Goal: Task Accomplishment & Management: Use online tool/utility

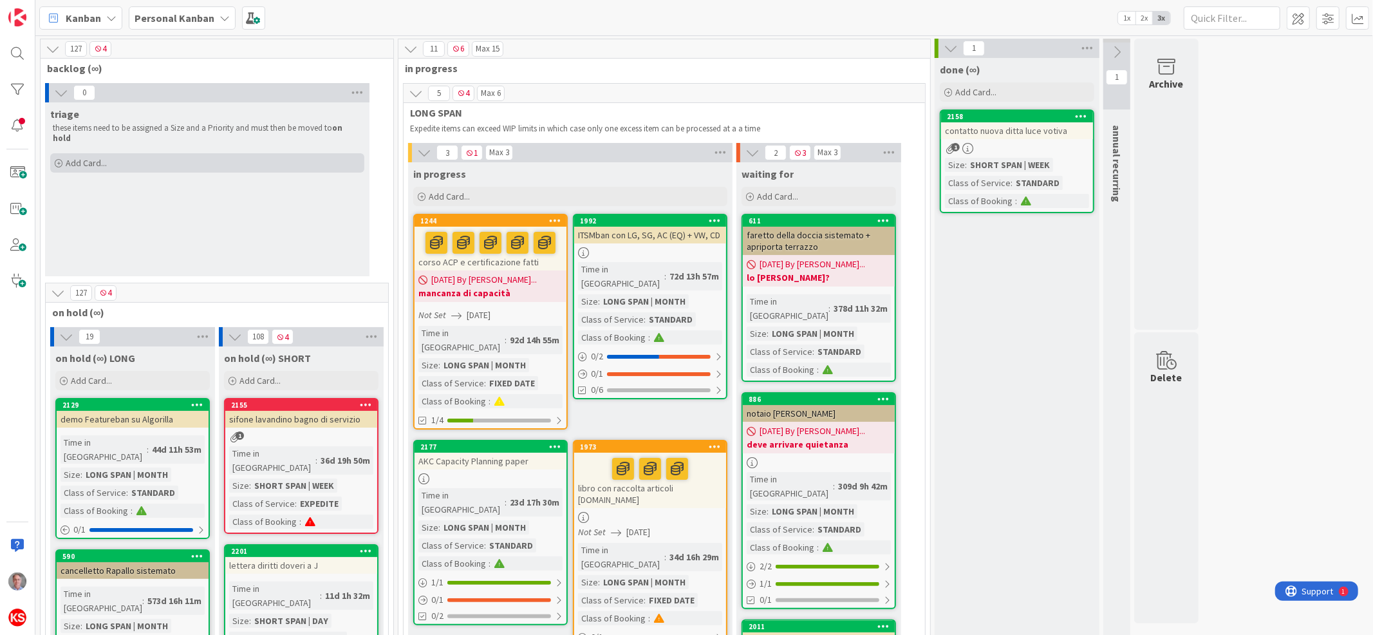
click at [82, 157] on span "Add Card..." at bounding box center [86, 163] width 41 height 12
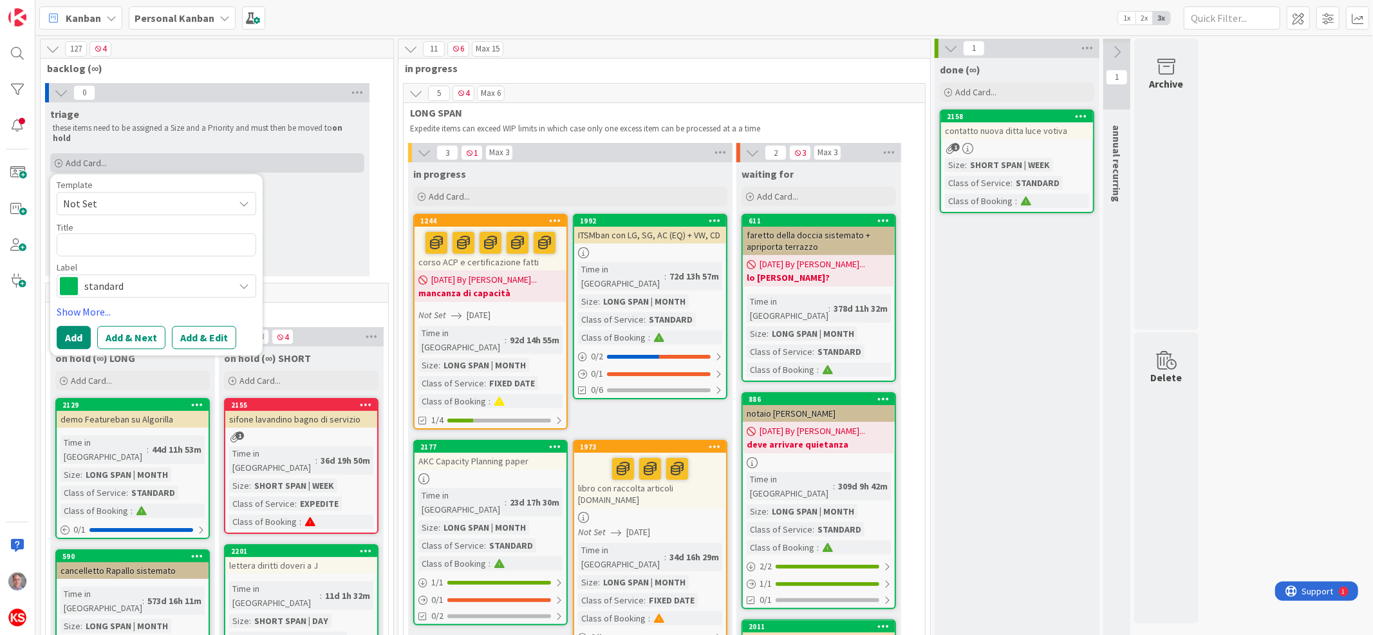
type textarea "x"
type textarea "c"
type textarea "x"
type textarea "ch"
type textarea "x"
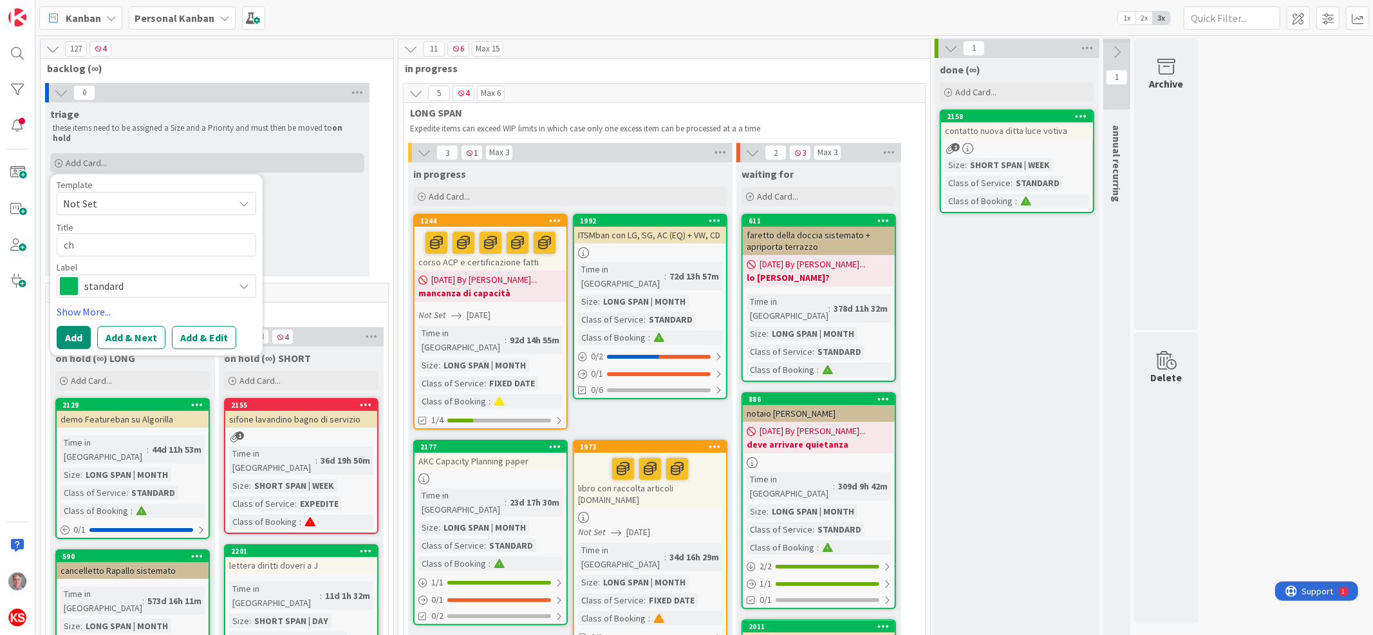
type textarea "chi"
type textarea "x"
type textarea "chiv"
type textarea "x"
type textarea "chivi"
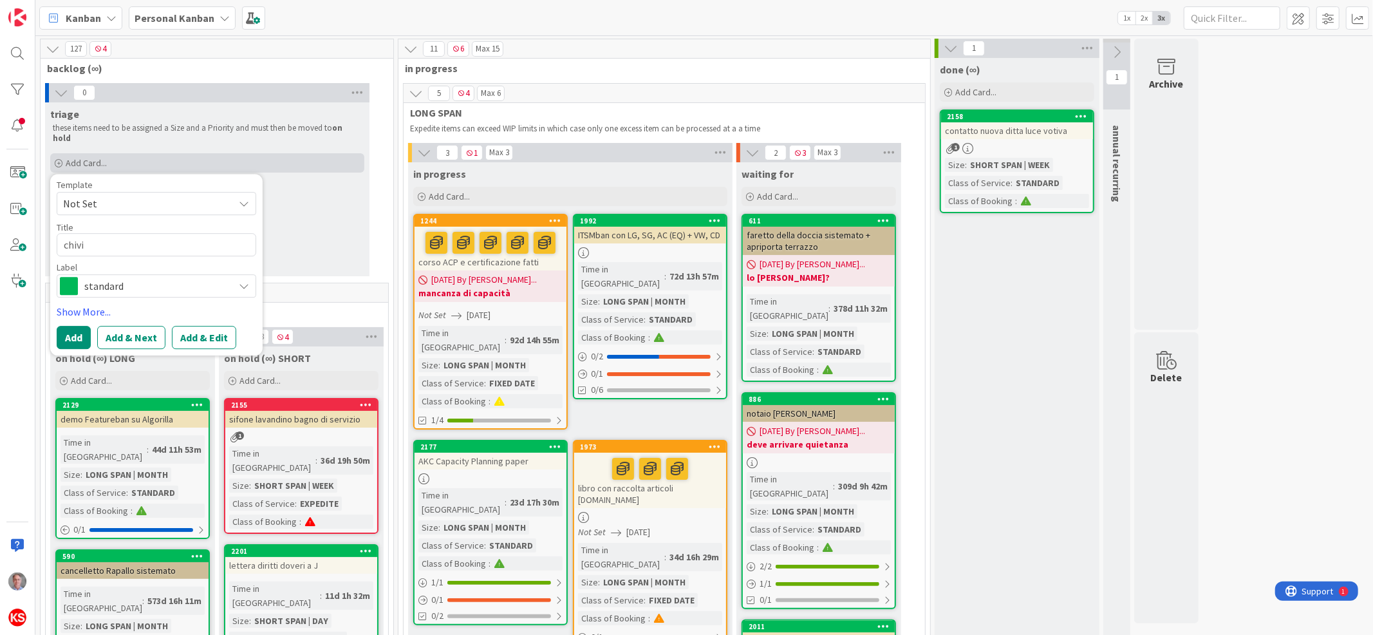
type textarea "x"
type textarea "chivi"
type textarea "x"
type textarea "chivi p"
type textarea "x"
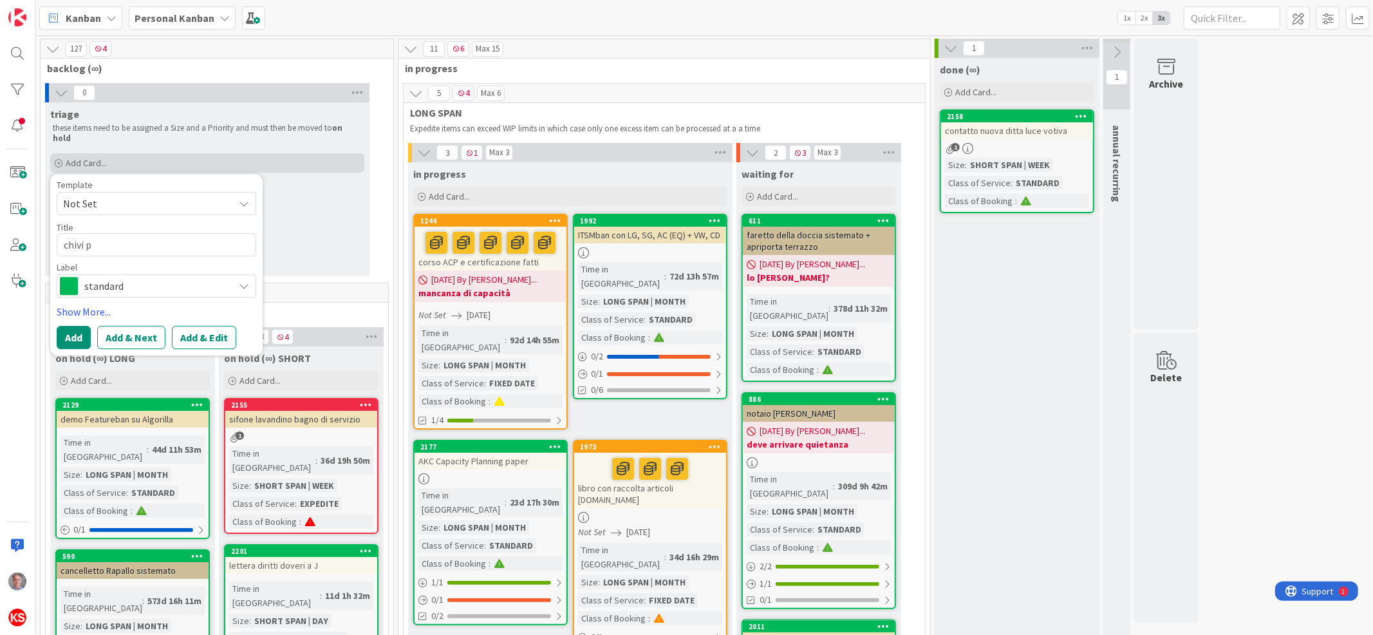
type textarea "chivi pa"
type textarea "x"
type textarea "chivi pal"
type textarea "x"
type textarea "chivi pala"
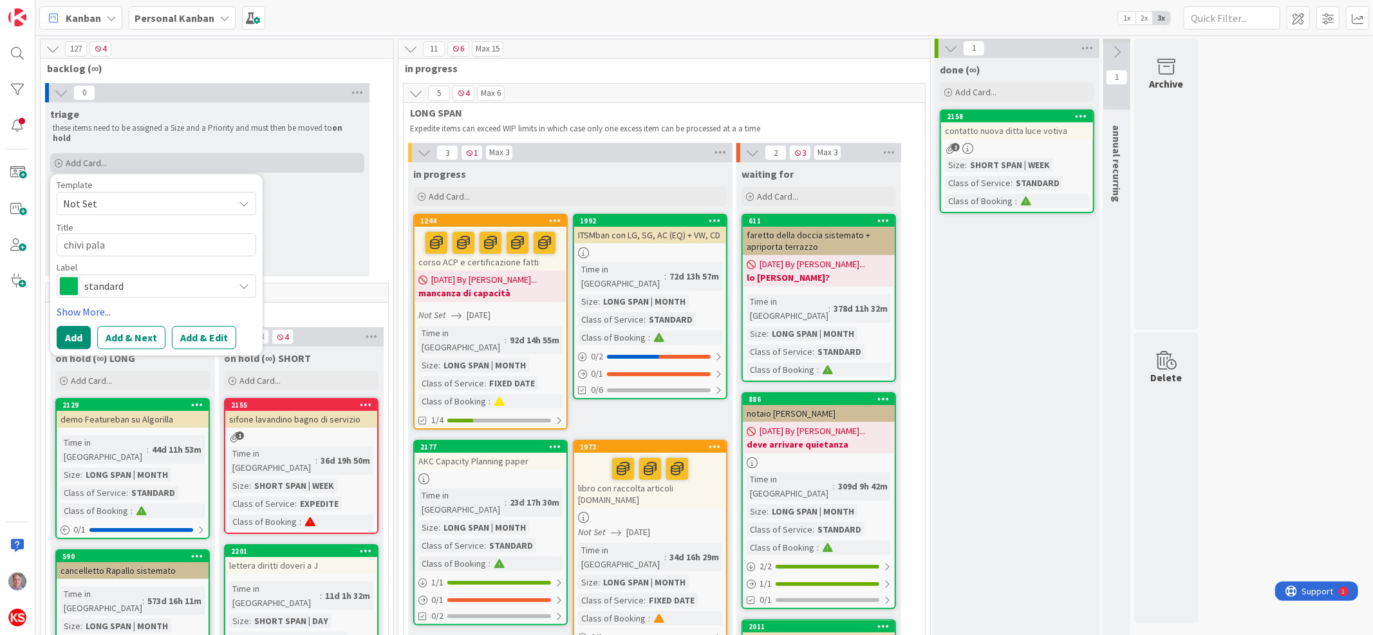
type textarea "x"
type textarea "chivi palaz"
type textarea "x"
type textarea "chivi palazz"
type textarea "x"
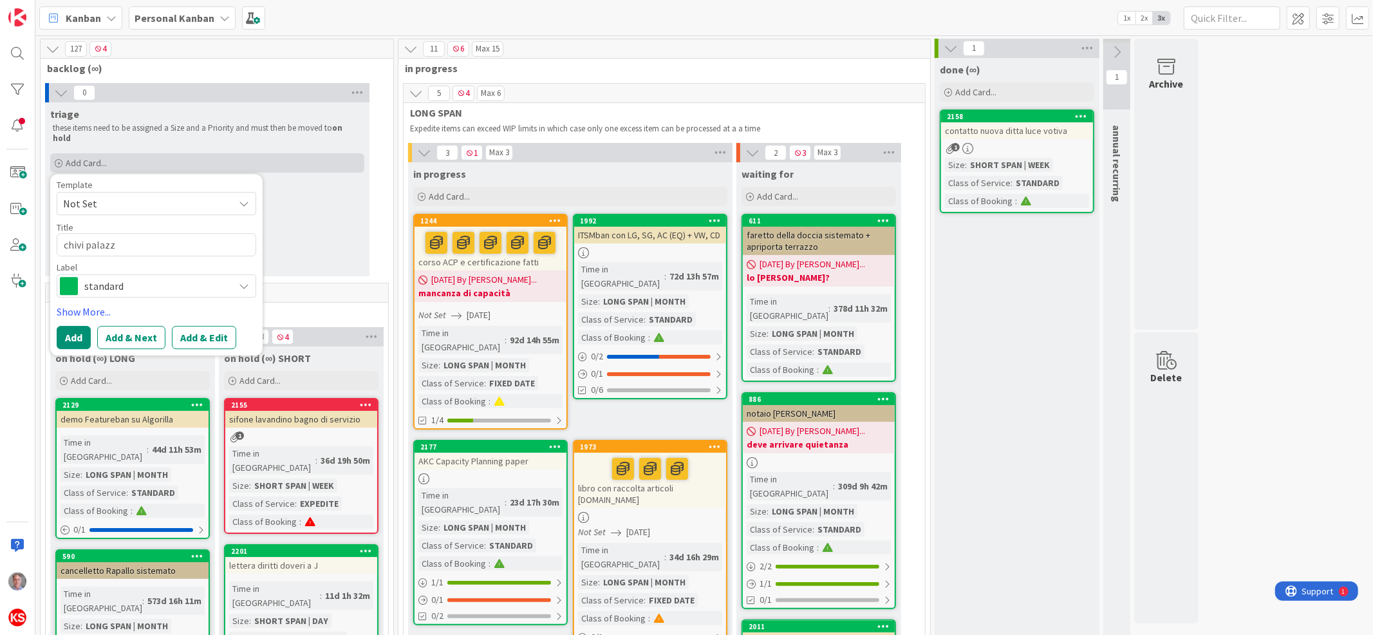
type textarea "[PERSON_NAME]"
type textarea "x"
type textarea "[PERSON_NAME]"
type textarea "x"
type textarea "[PERSON_NAME]"
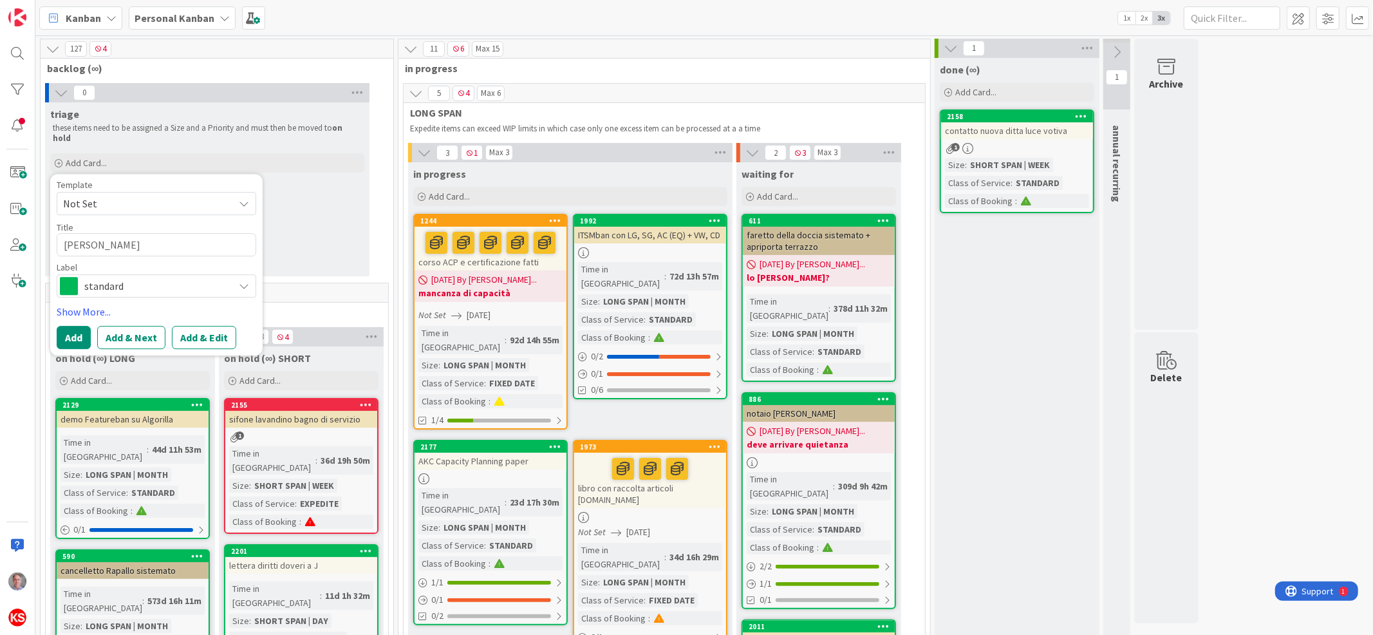
click at [77, 233] on textarea "[PERSON_NAME]" at bounding box center [157, 244] width 200 height 23
type textarea "x"
type textarea "chiavi palazzina"
click at [157, 281] on span "standard" at bounding box center [155, 286] width 143 height 18
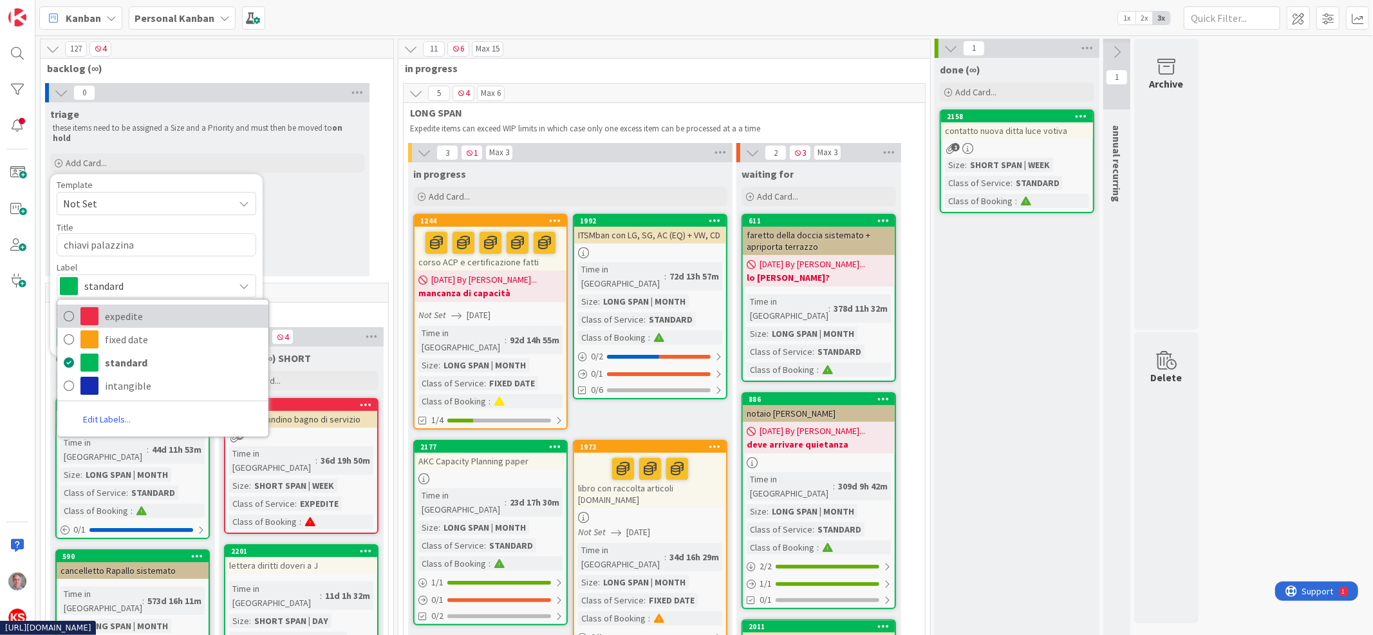
click at [149, 306] on span "expedite" at bounding box center [183, 315] width 157 height 19
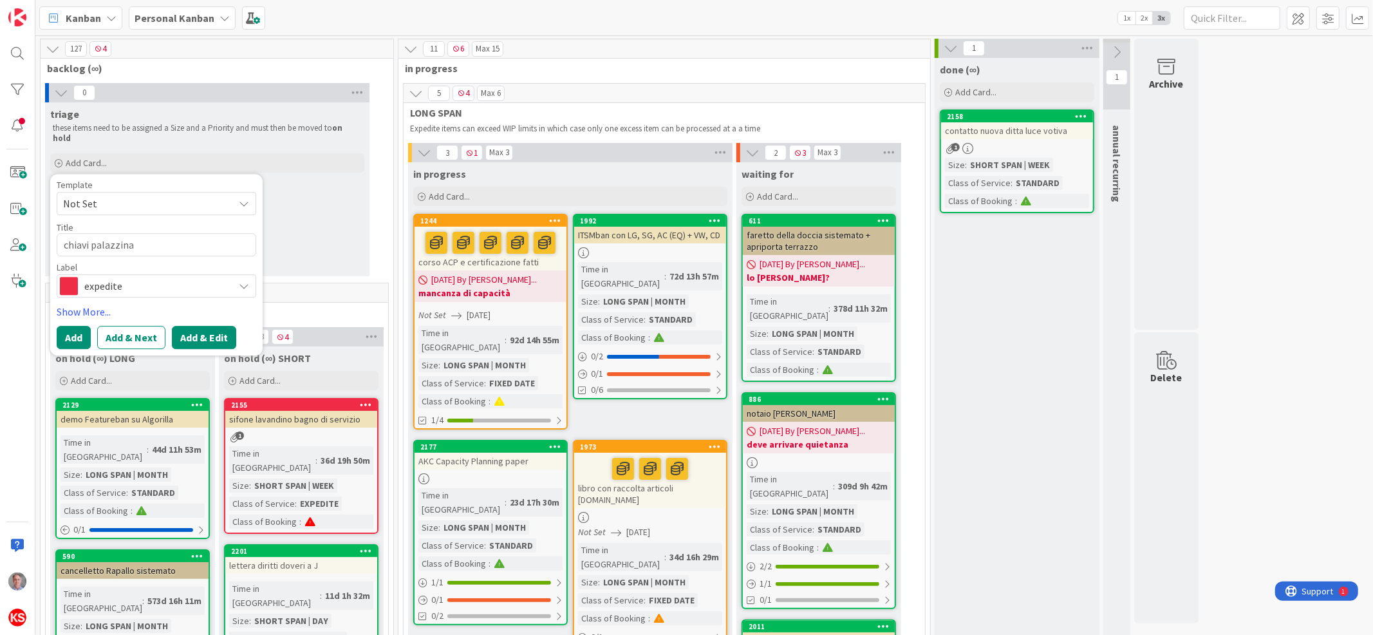
click at [208, 326] on button "Add & Edit" at bounding box center [204, 337] width 64 height 23
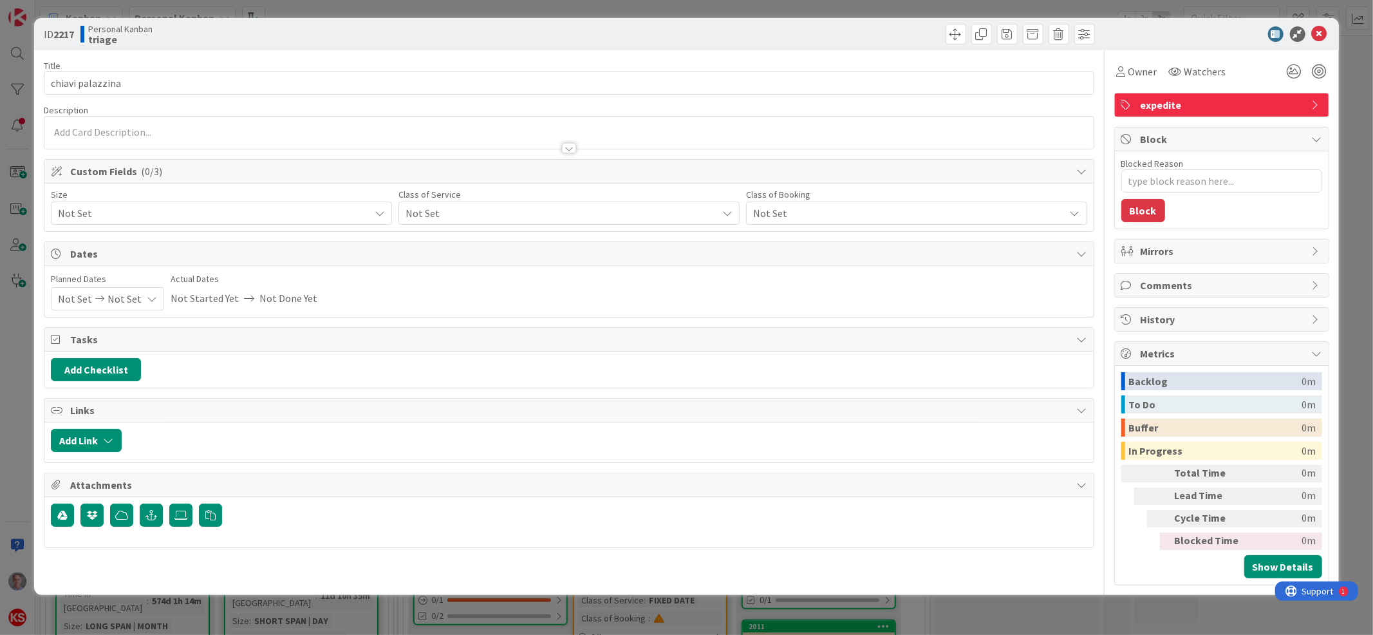
type textarea "x"
click at [105, 377] on button "Add Checklist" at bounding box center [96, 369] width 90 height 23
type input "chiavi"
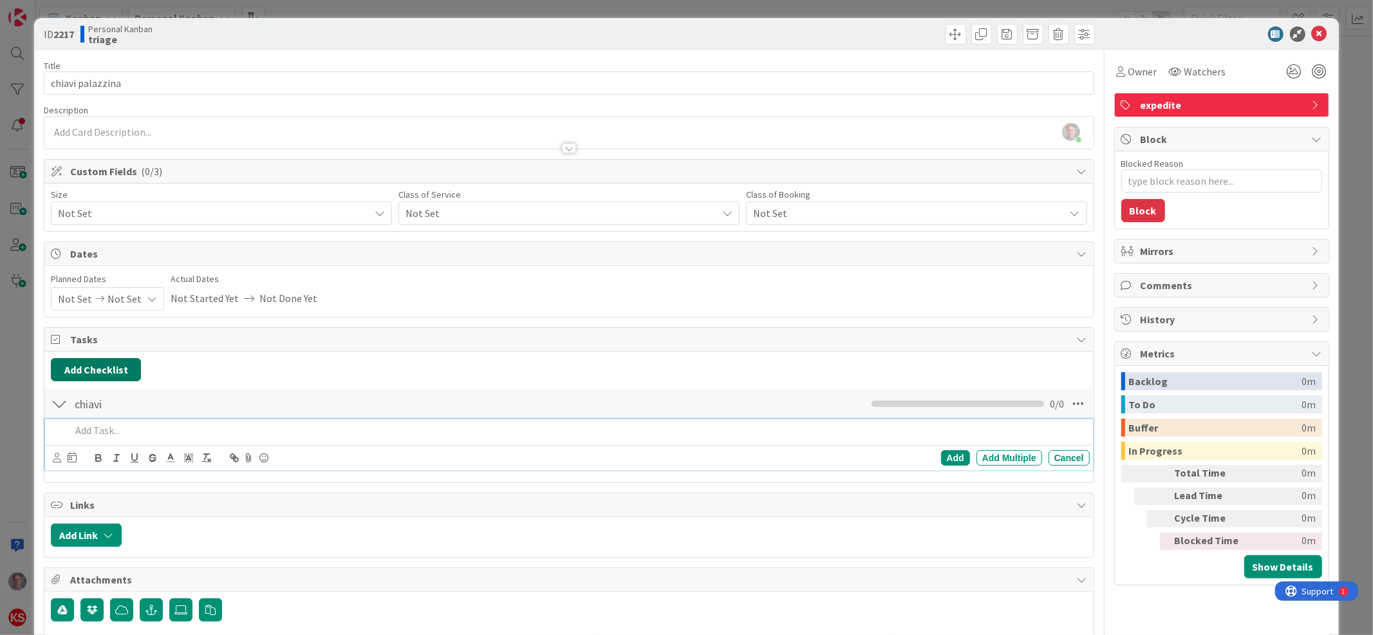
type textarea "x"
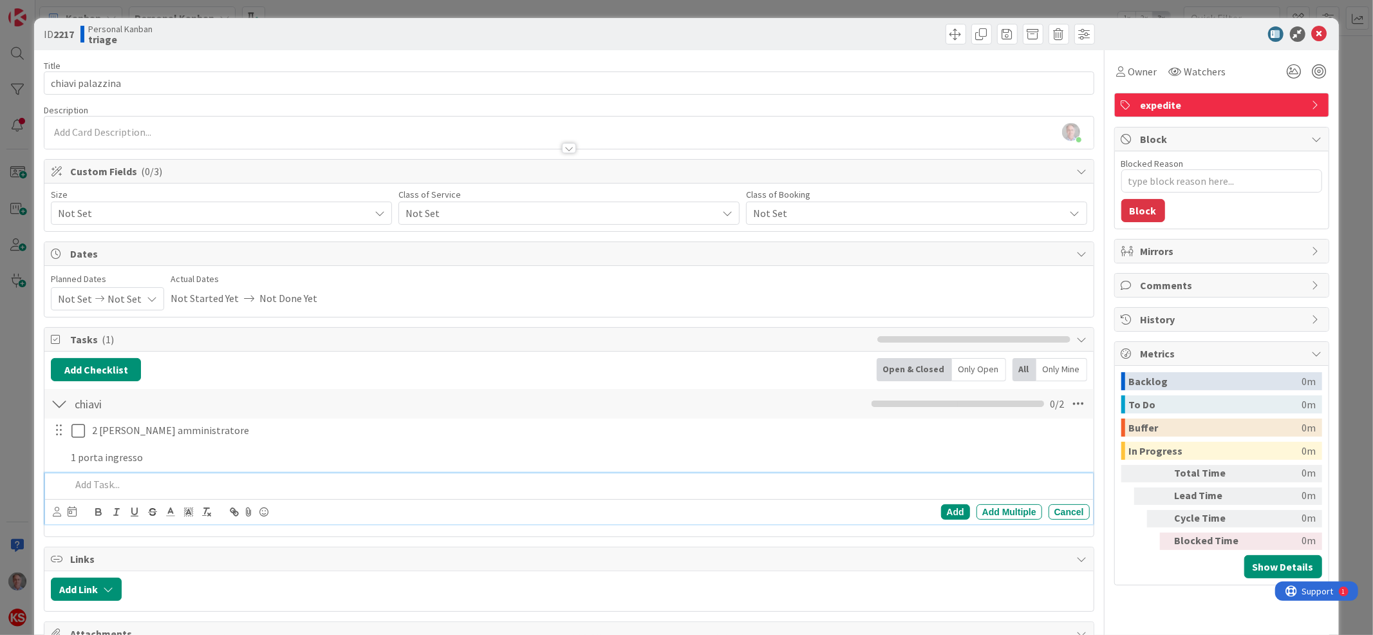
type textarea "x"
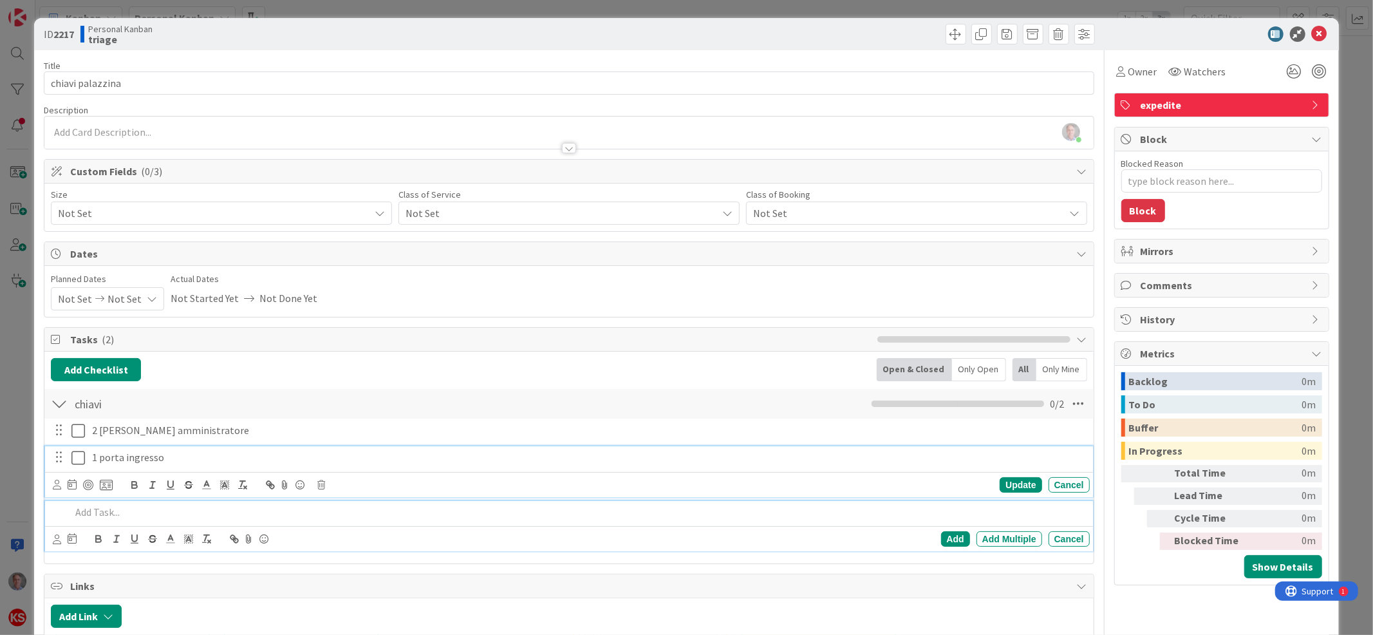
click at [178, 454] on p "1 porta ingresso" at bounding box center [588, 457] width 992 height 15
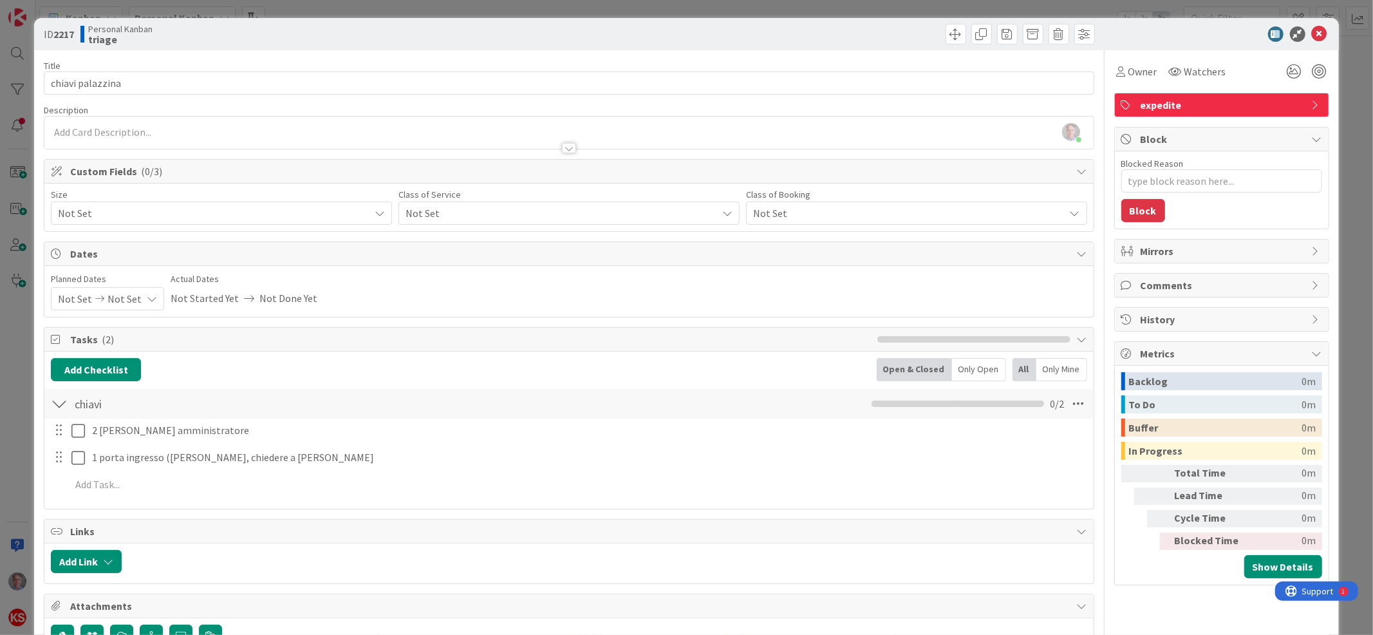
click at [573, 210] on span "Not Set" at bounding box center [557, 213] width 305 height 18
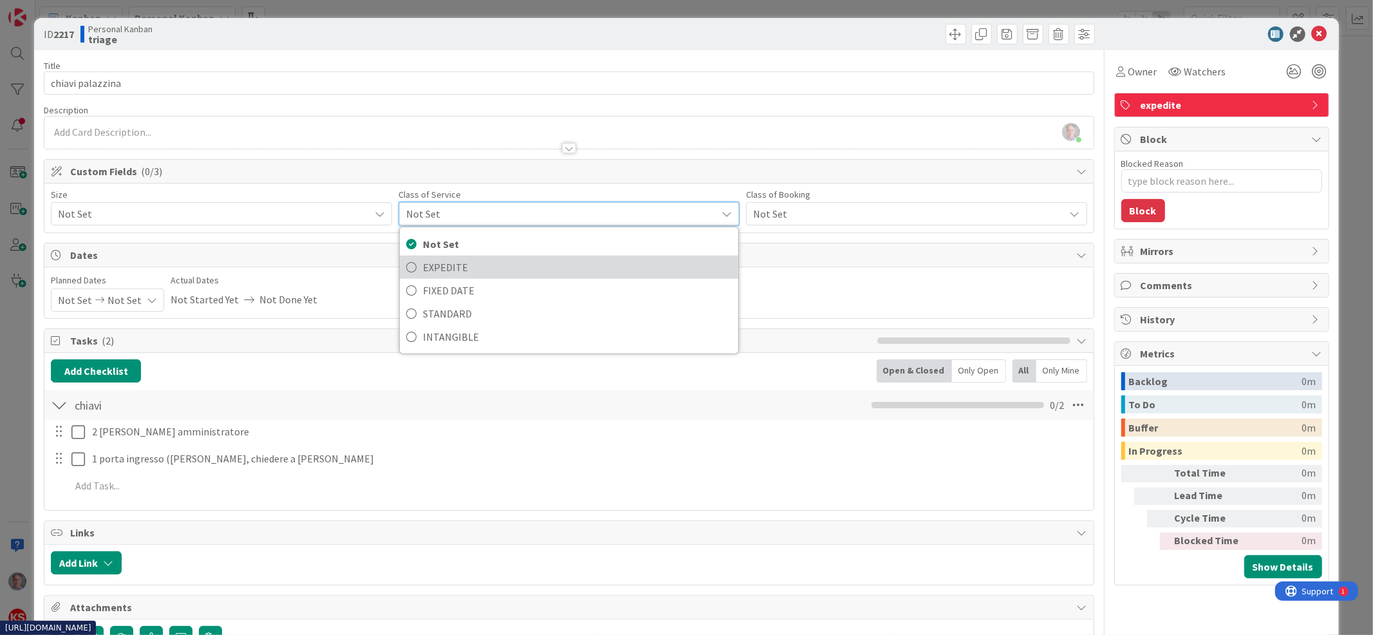
click at [521, 272] on span "EXPEDITE" at bounding box center [577, 266] width 309 height 19
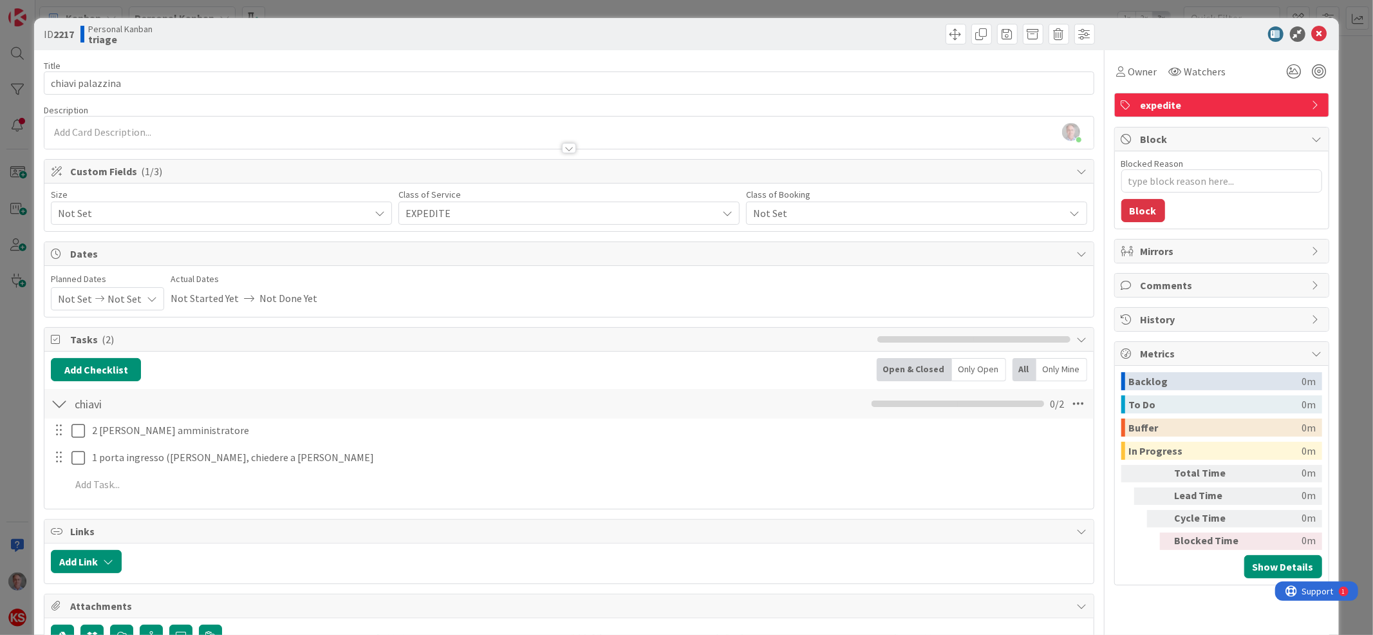
click at [298, 216] on span "Not Set" at bounding box center [210, 213] width 305 height 18
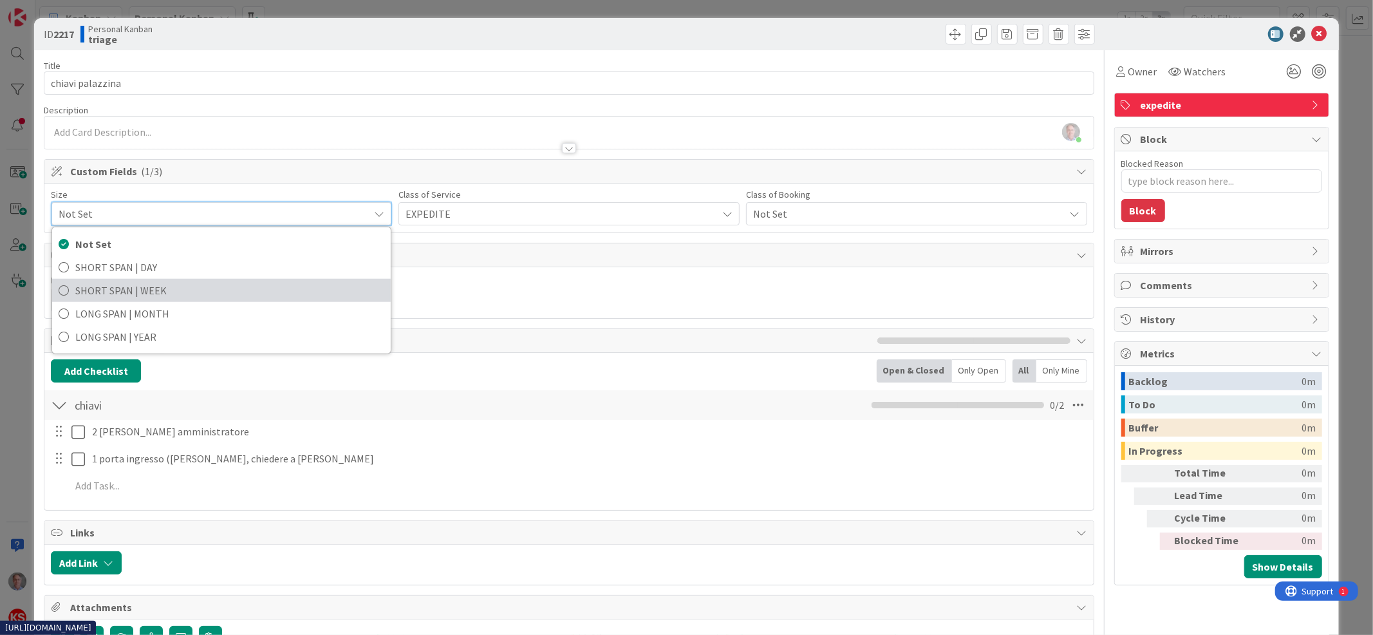
click at [246, 289] on span "SHORT SPAN | WEEK" at bounding box center [229, 290] width 309 height 19
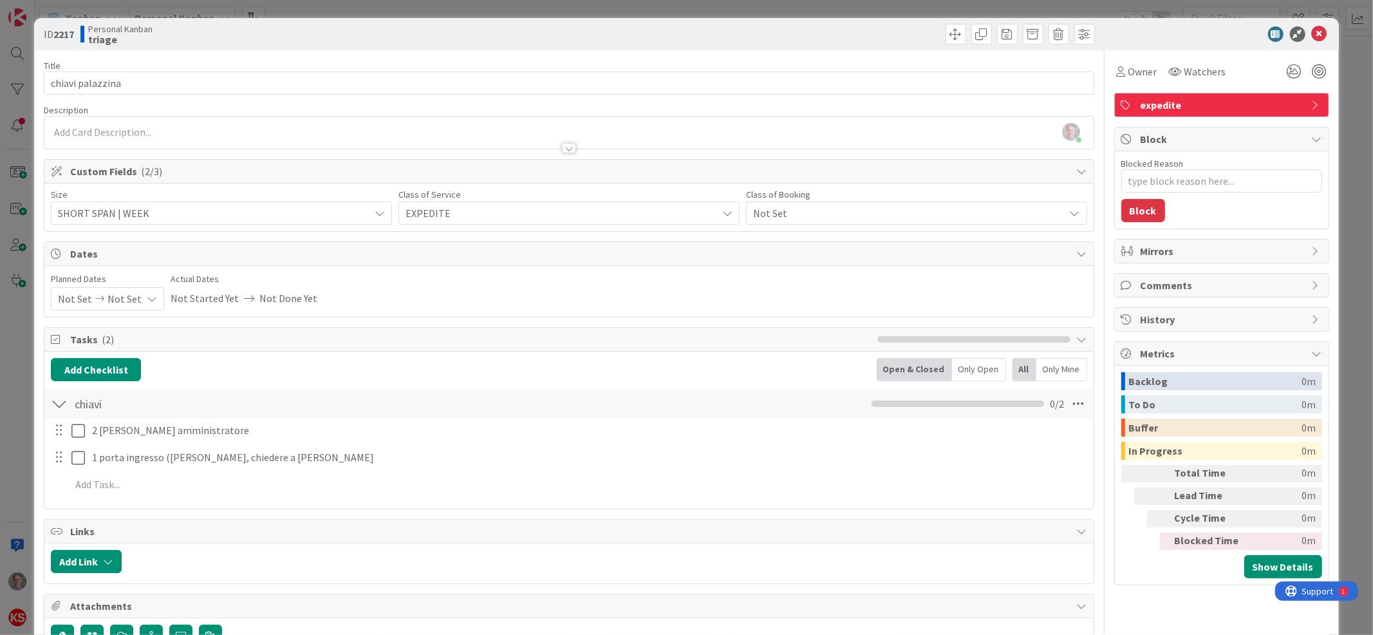
click at [879, 210] on span "Not Set" at bounding box center [905, 213] width 305 height 18
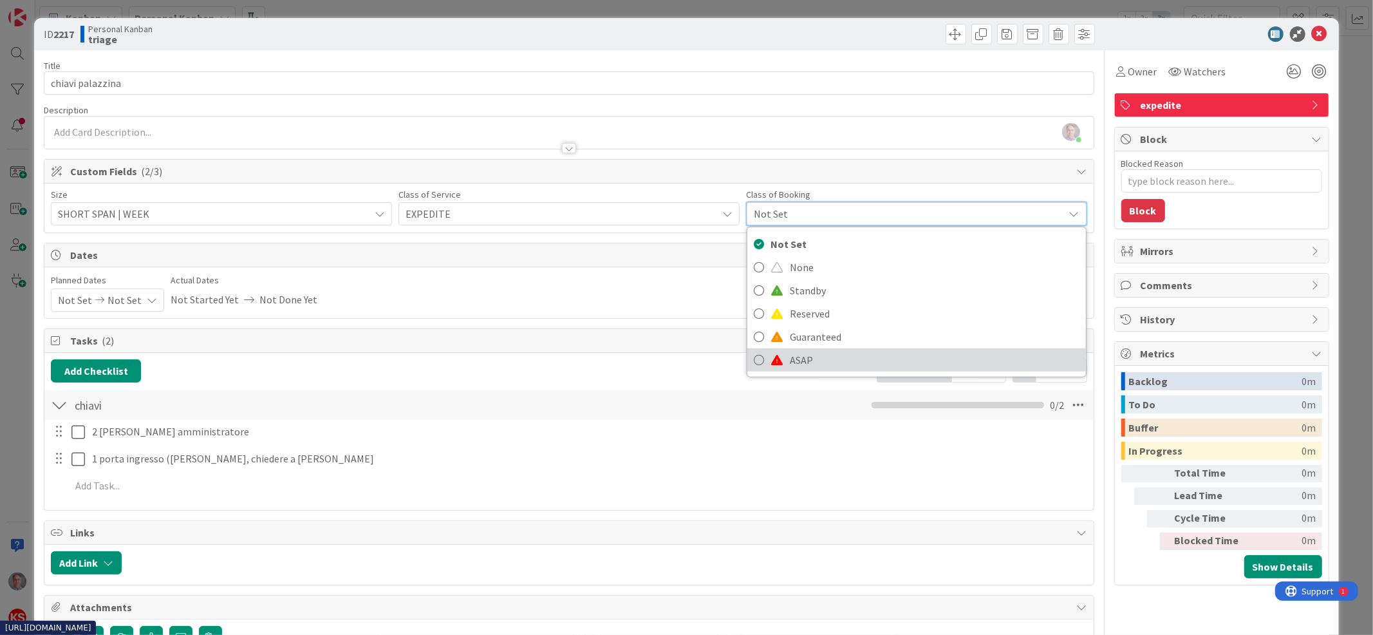
click at [827, 362] on span "ASAP" at bounding box center [935, 359] width 290 height 19
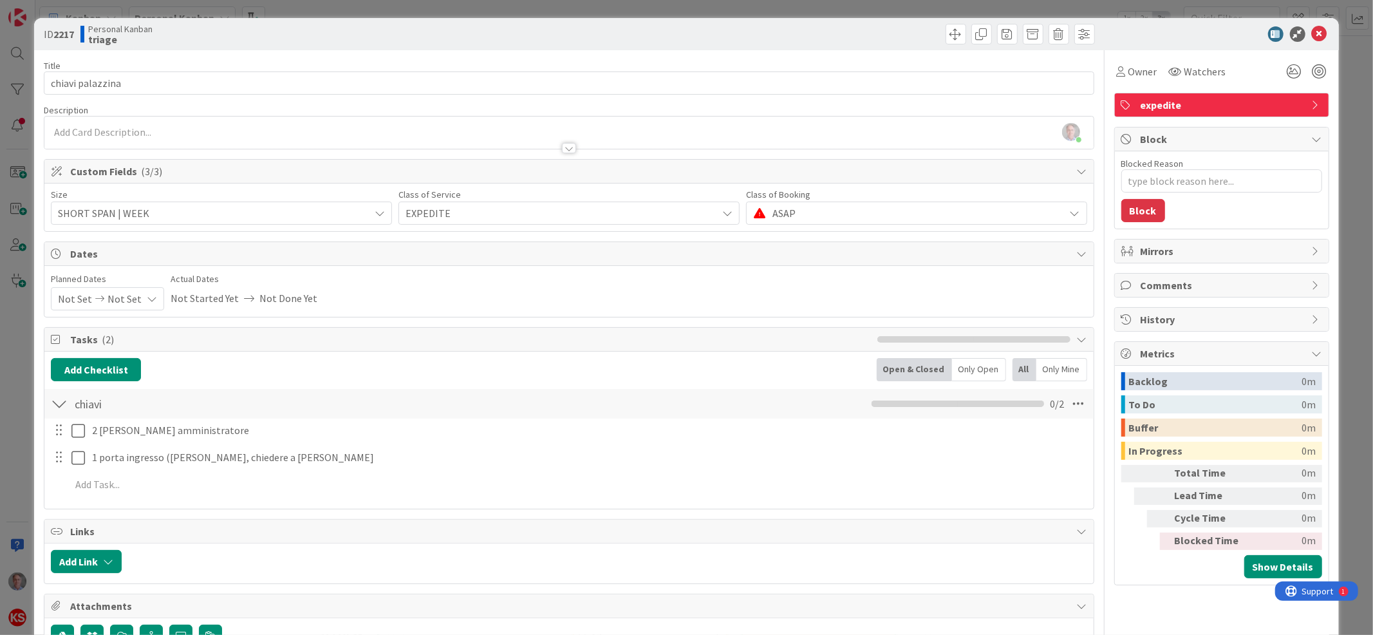
type textarea "x"
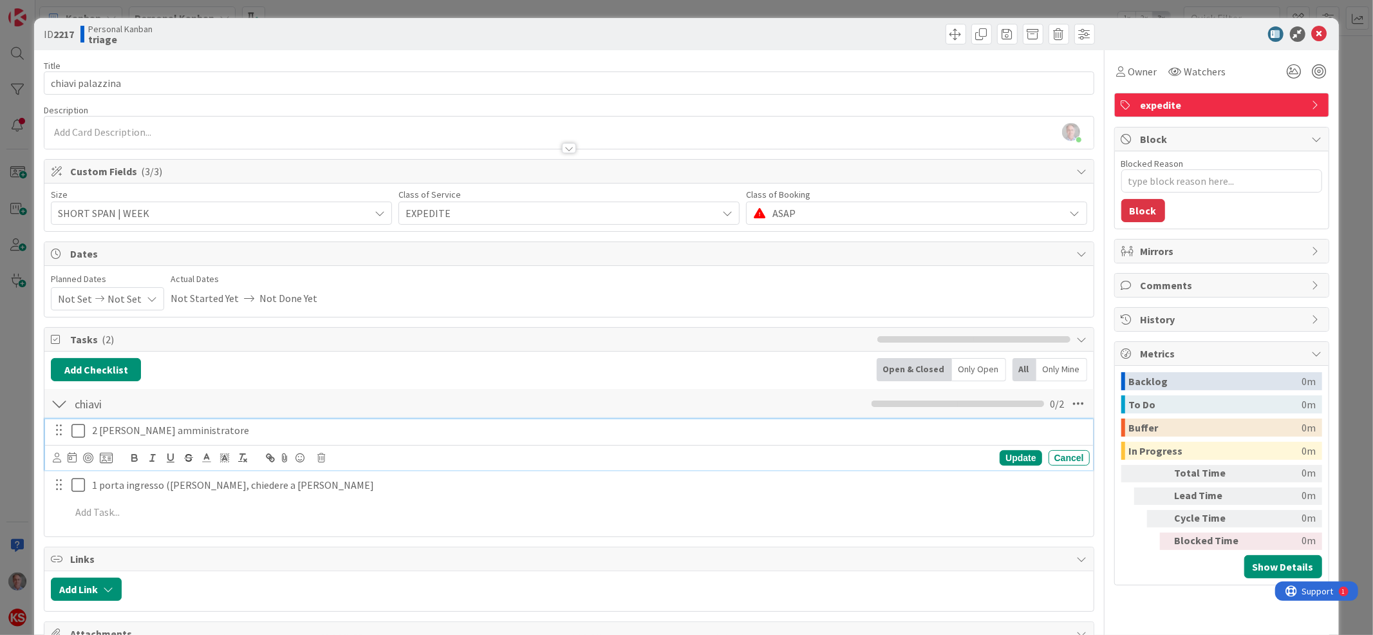
click at [136, 431] on p "2 [PERSON_NAME] amministratore" at bounding box center [588, 430] width 992 height 15
click at [225, 432] on p "2 [PERSON_NAME] (amministratore" at bounding box center [588, 430] width 992 height 15
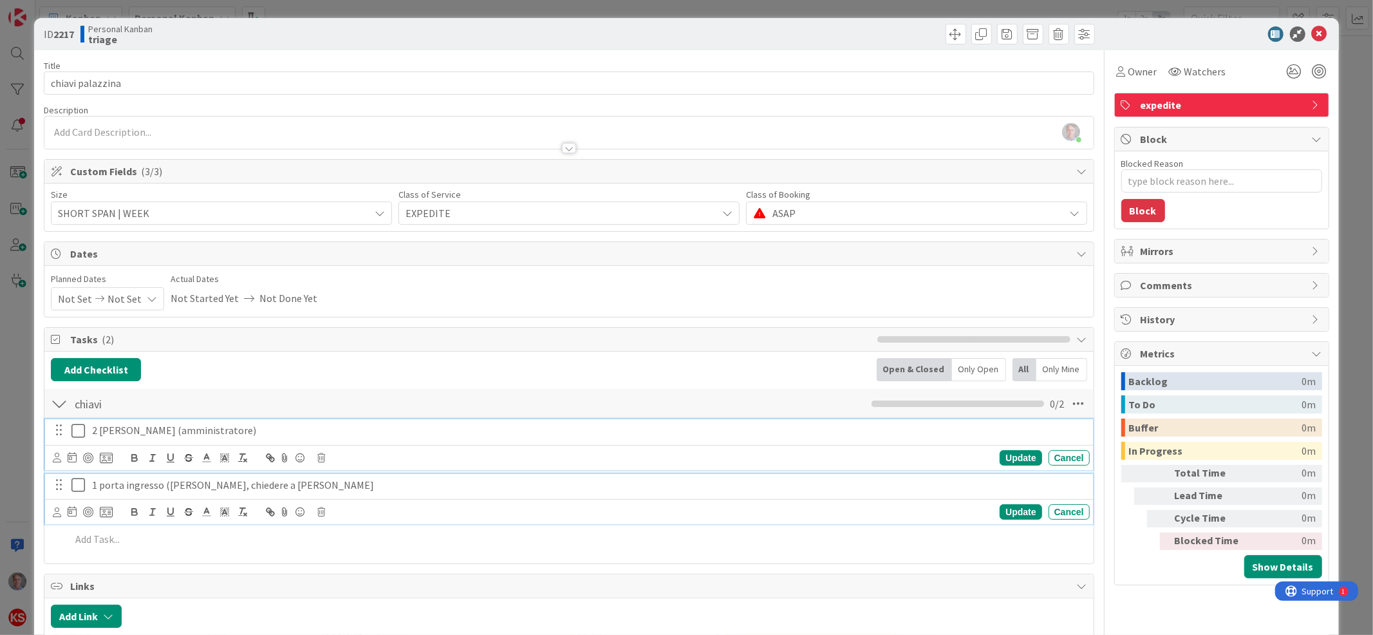
click at [301, 484] on p "1 porta ingresso ([PERSON_NAME], chiedere a [PERSON_NAME]" at bounding box center [588, 485] width 992 height 15
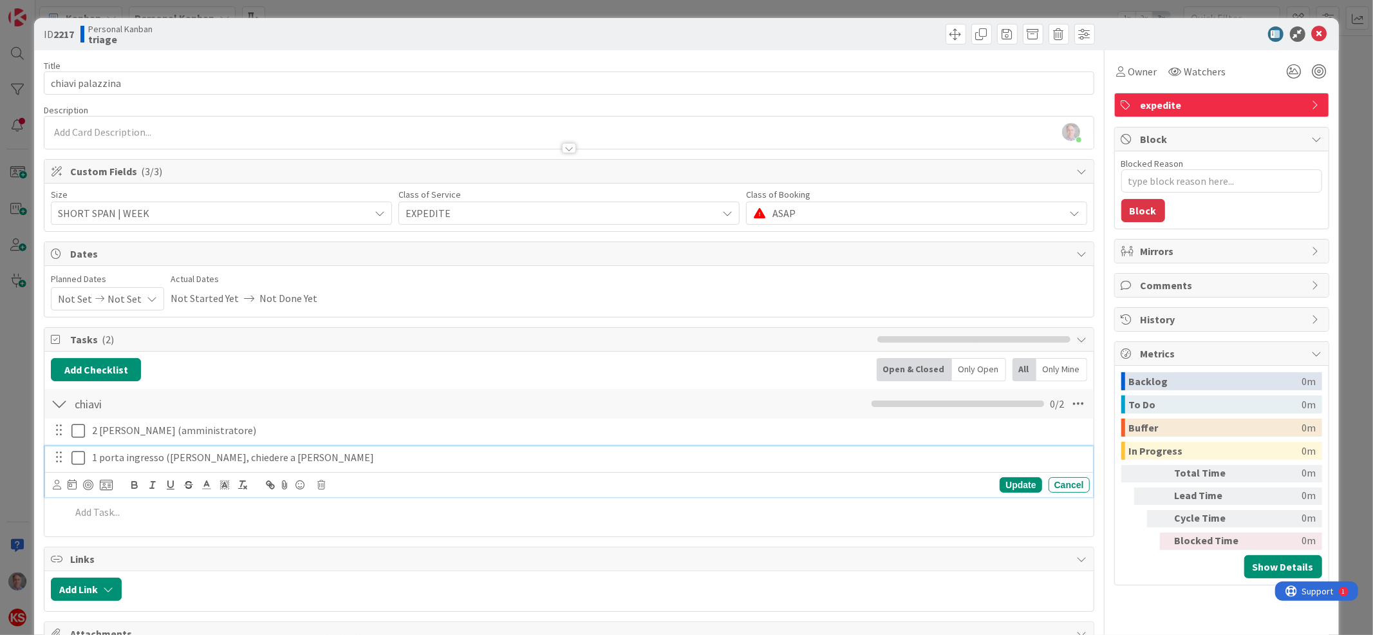
click at [339, 462] on p "1 porta ingresso ([PERSON_NAME], chiedere a [PERSON_NAME]" at bounding box center [588, 457] width 992 height 15
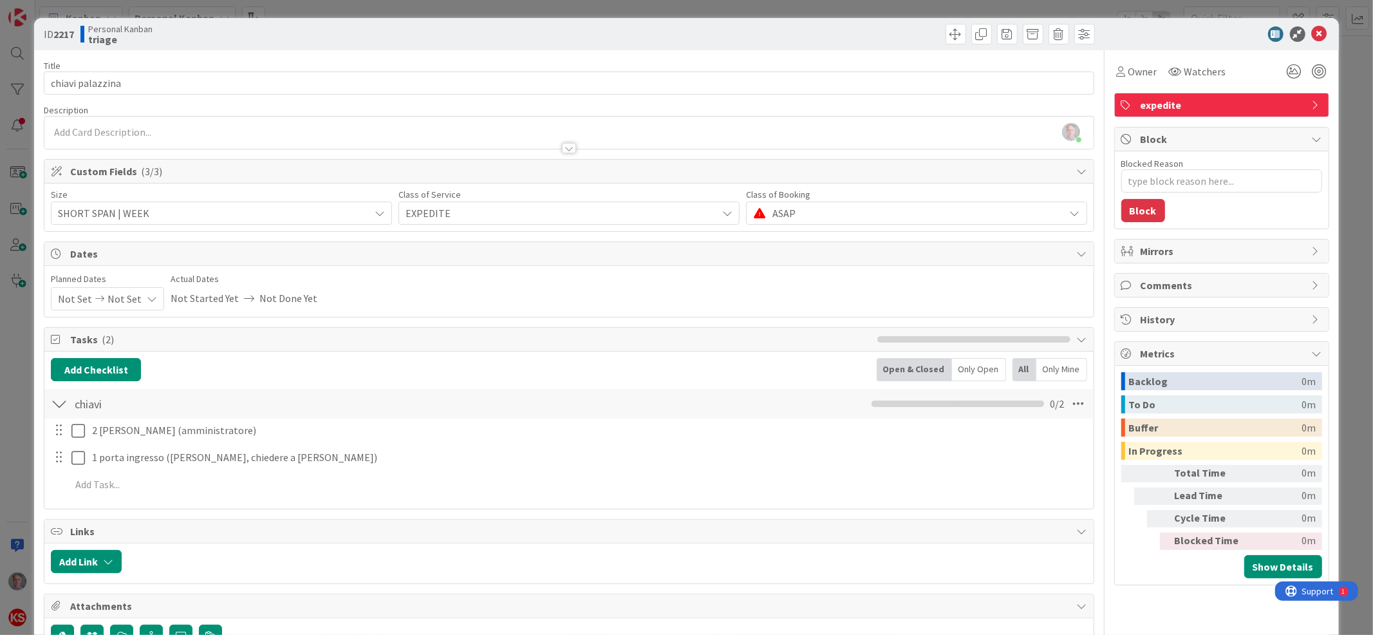
type textarea "x"
click at [1312, 33] on icon at bounding box center [1319, 33] width 15 height 15
